Goal: Task Accomplishment & Management: Manage account settings

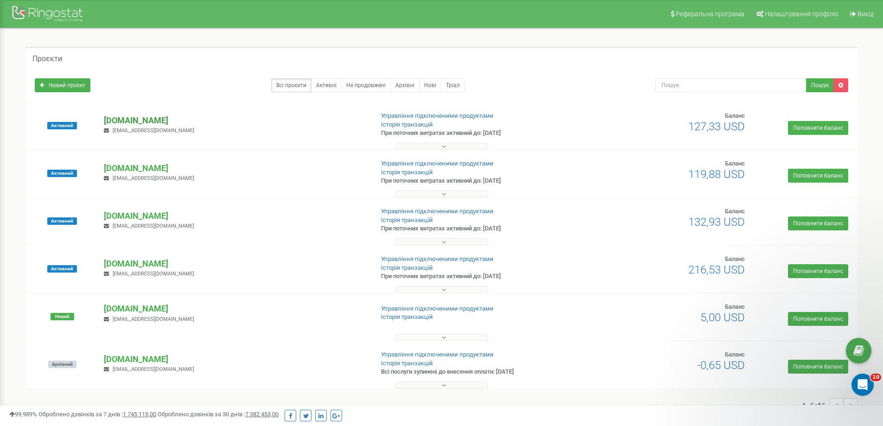
click at [150, 122] on p "[DOMAIN_NAME]" at bounding box center [235, 120] width 262 height 12
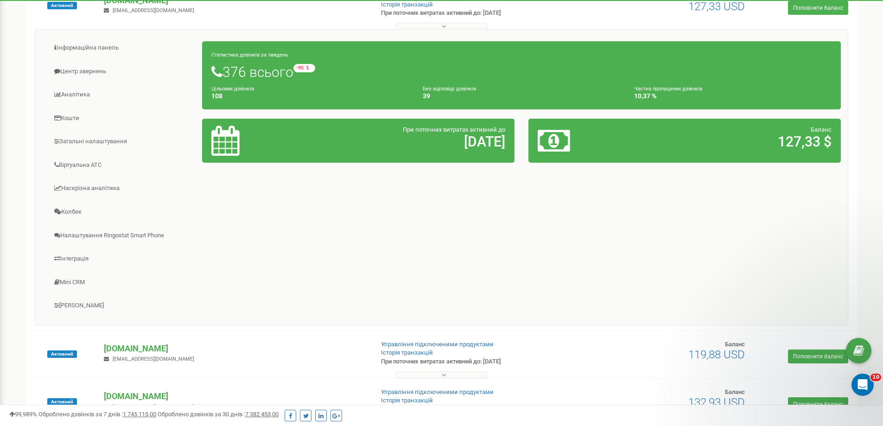
scroll to position [139, 0]
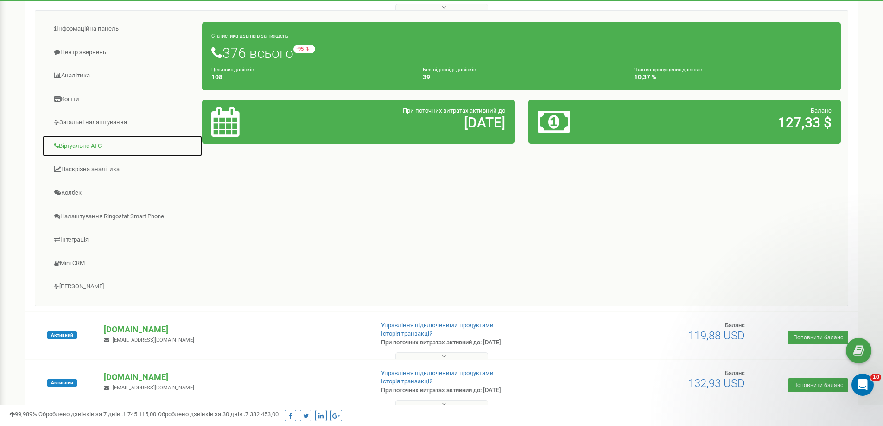
click at [109, 144] on link "Віртуальна АТС" at bounding box center [122, 146] width 160 height 23
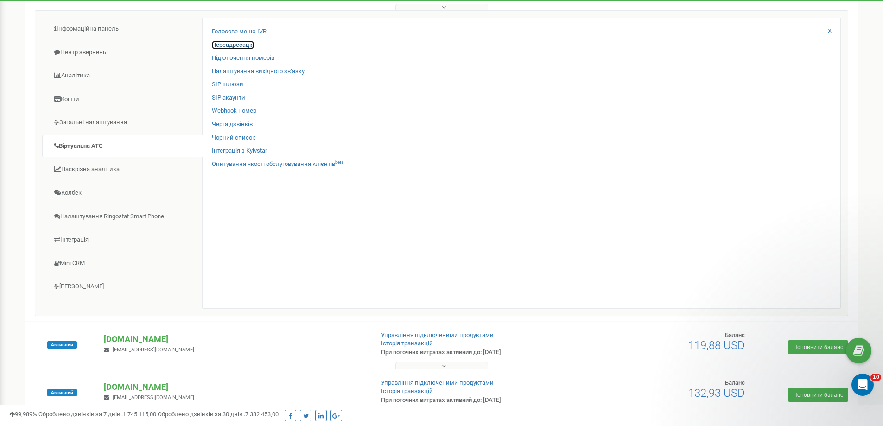
click at [247, 45] on link "Переадресація" at bounding box center [233, 45] width 42 height 9
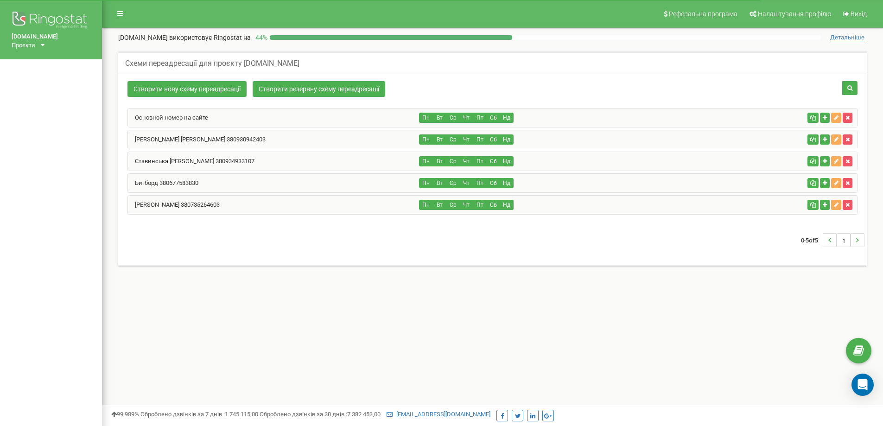
click at [217, 120] on div "Основной номер на сайте" at bounding box center [274, 117] width 292 height 19
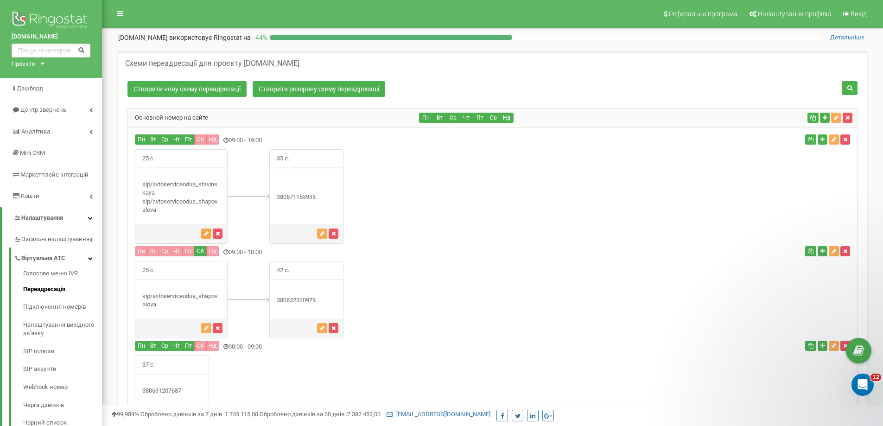
click at [206, 234] on icon "button" at bounding box center [206, 234] width 5 height 6
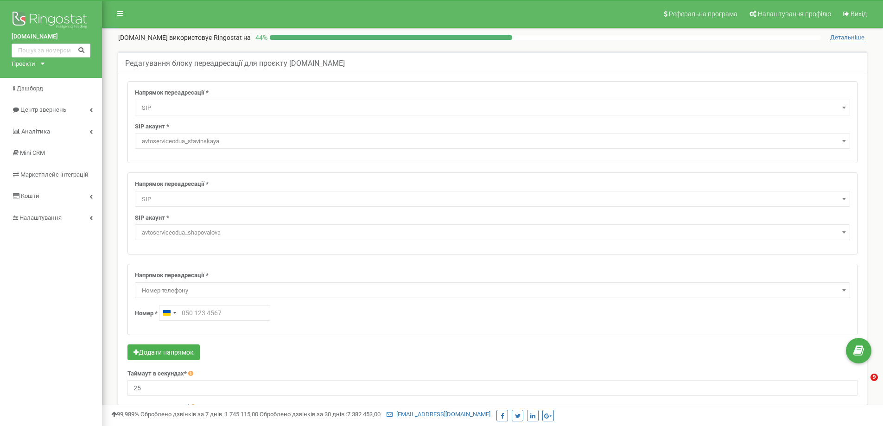
select select "SIP"
select select "avtoserviceodua_stavinskaya"
select select "SIP"
select select "avtoserviceodua_shapovalova"
click at [202, 289] on span "Номер телефону" at bounding box center [492, 290] width 709 height 13
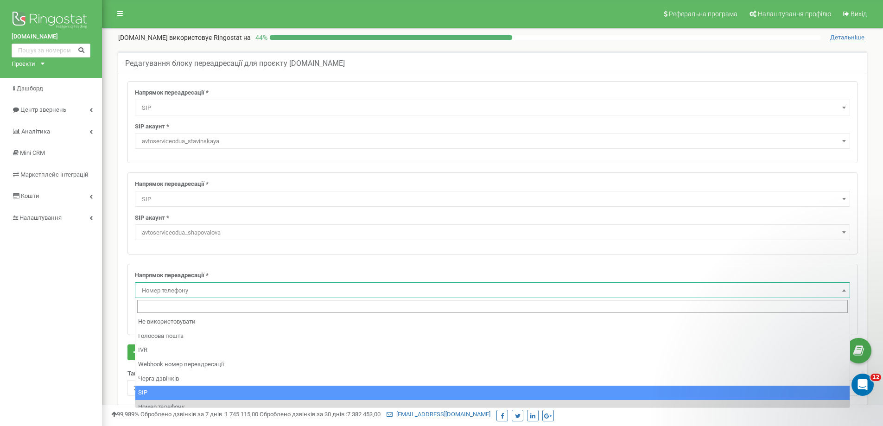
select select "SIP"
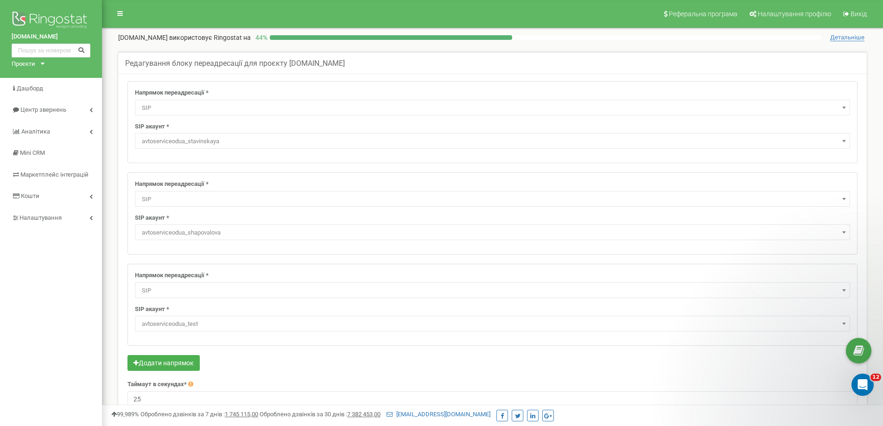
click at [207, 327] on span "avtoserviceodua_test" at bounding box center [492, 324] width 709 height 13
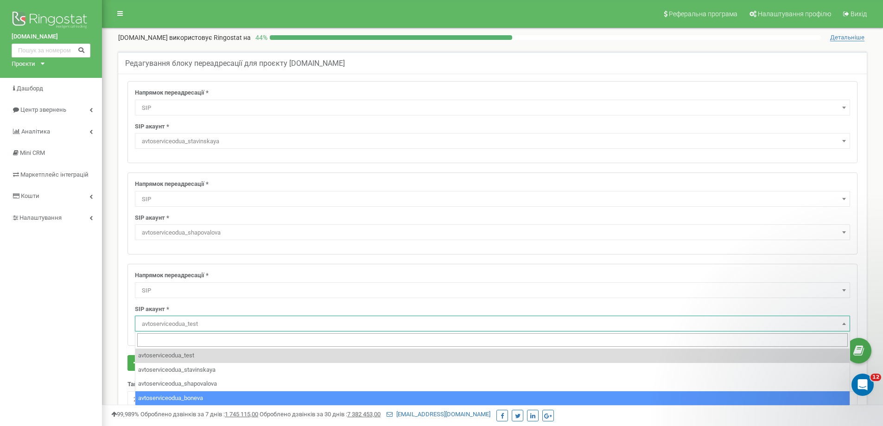
select select "avtoserviceodua_boneva"
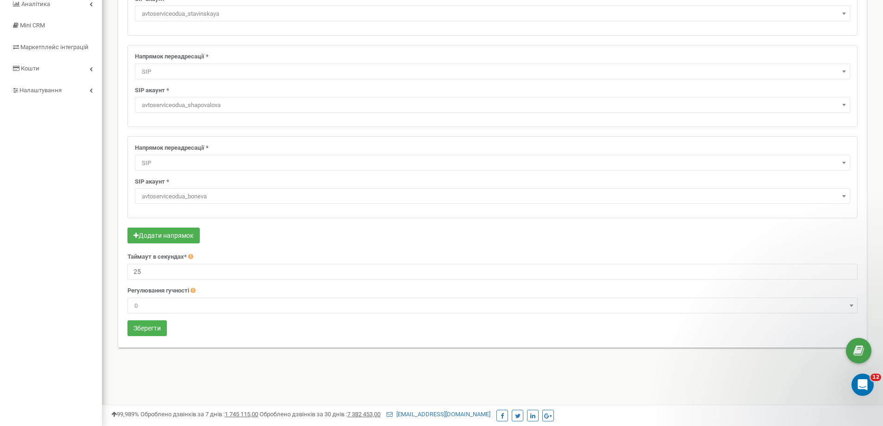
scroll to position [130, 0]
click at [153, 321] on button "Зберегти" at bounding box center [146, 326] width 39 height 16
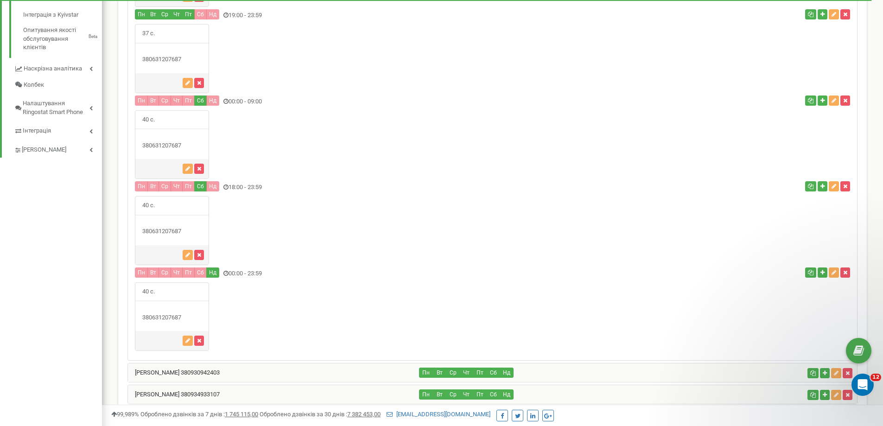
scroll to position [529, 0]
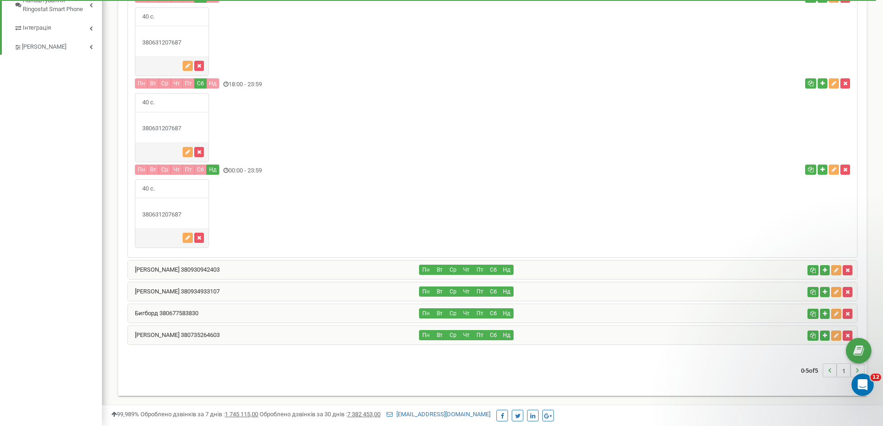
click at [253, 267] on div "[PERSON_NAME] 380930942403" at bounding box center [274, 270] width 292 height 19
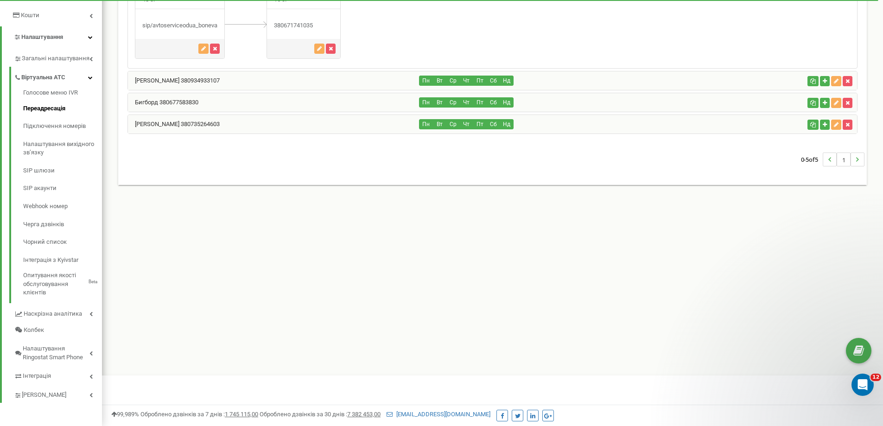
scroll to position [0, 0]
